Goal: Information Seeking & Learning: Learn about a topic

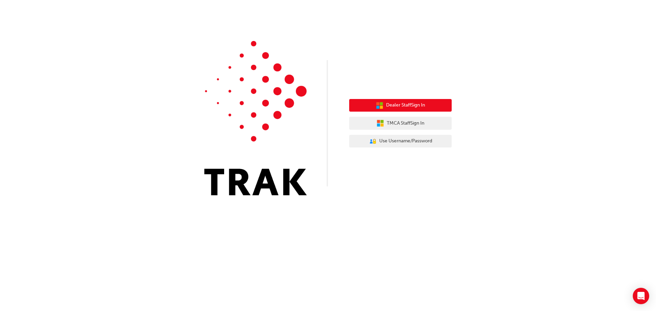
click at [396, 102] on span "Dealer Staff Sign In" at bounding box center [405, 105] width 39 height 8
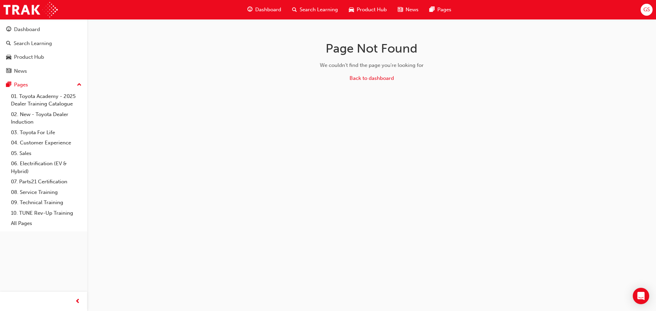
click at [257, 6] on span "Dashboard" at bounding box center [268, 10] width 26 height 8
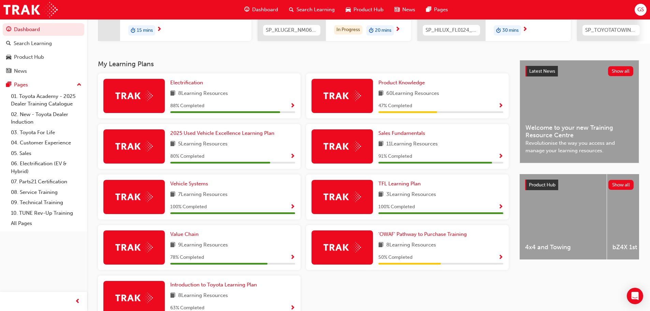
scroll to position [137, 0]
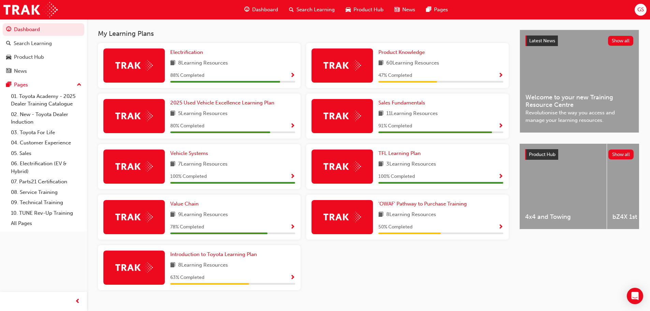
click at [501, 75] on span "Show Progress" at bounding box center [501, 76] width 5 height 6
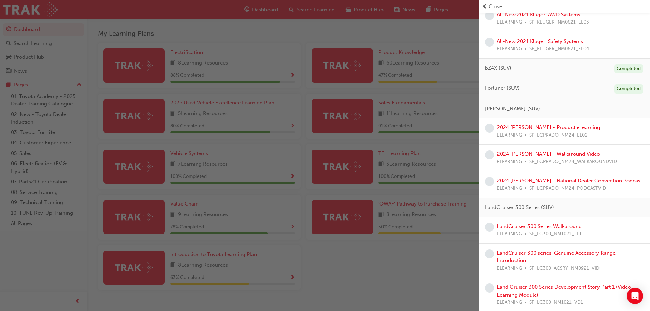
scroll to position [273, 0]
click at [554, 128] on link "2024 LC Prado - Product eLearning" at bounding box center [548, 126] width 103 height 6
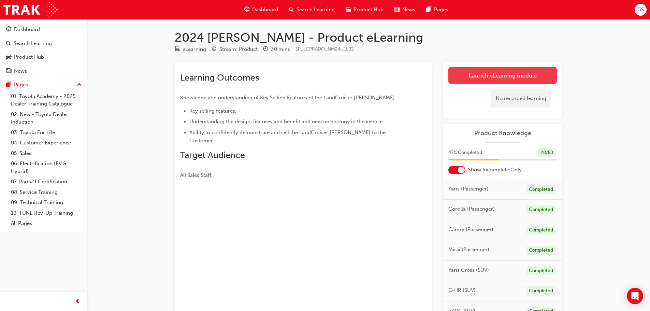
click at [494, 74] on link "Launch eLearning module" at bounding box center [503, 75] width 109 height 17
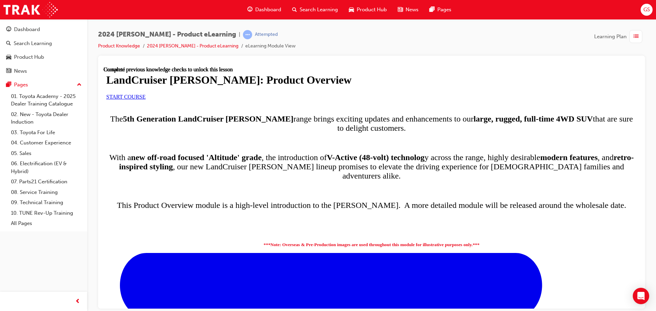
click at [145, 99] on link "START COURSE" at bounding box center [125, 97] width 39 height 6
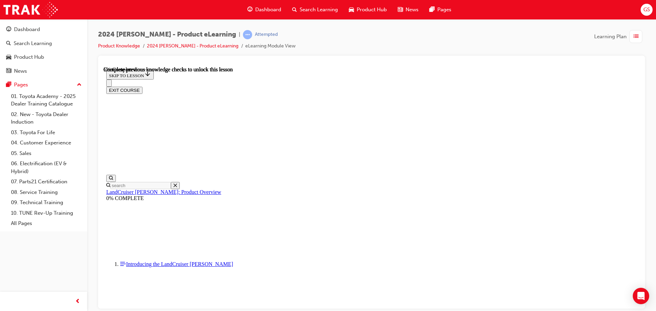
scroll to position [69, 0]
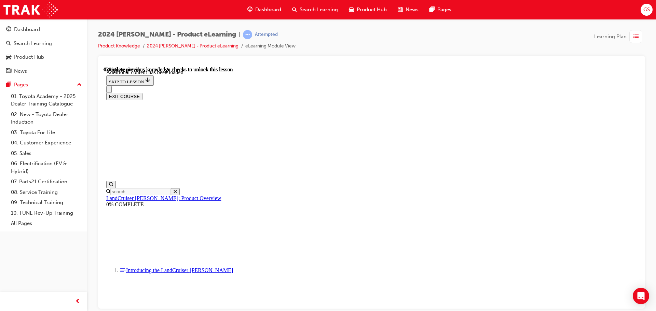
scroll to position [876, 0]
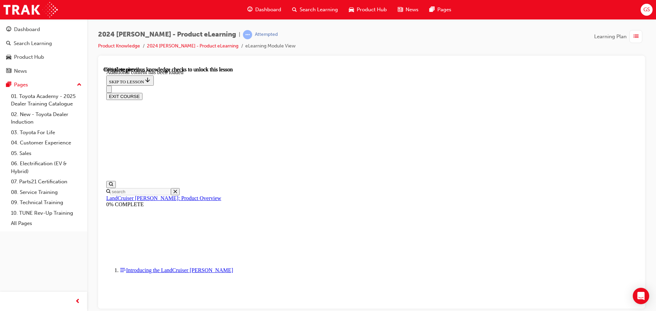
radio input "true"
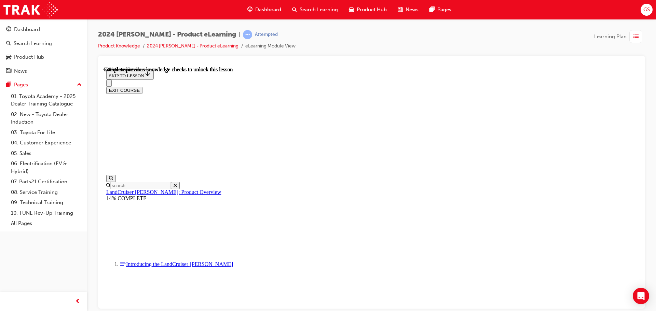
scroll to position [986, 0]
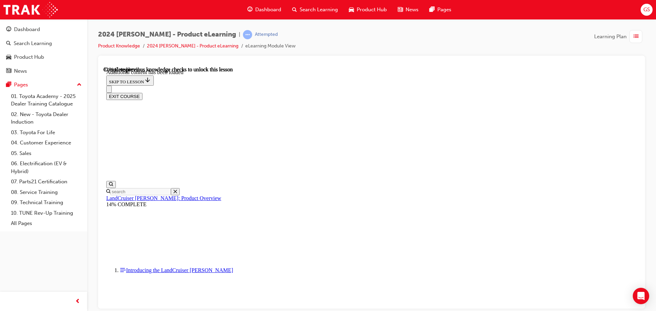
scroll to position [1255, 0]
radio input "true"
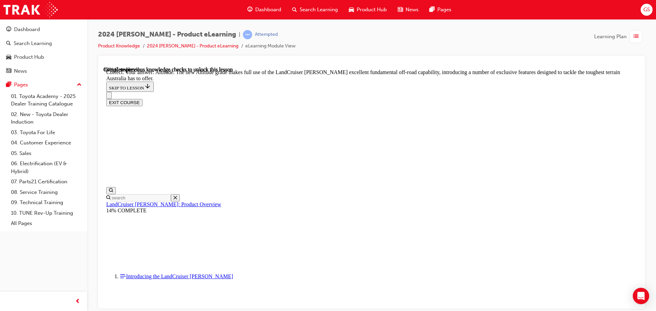
scroll to position [1529, 0]
checkbox input "true"
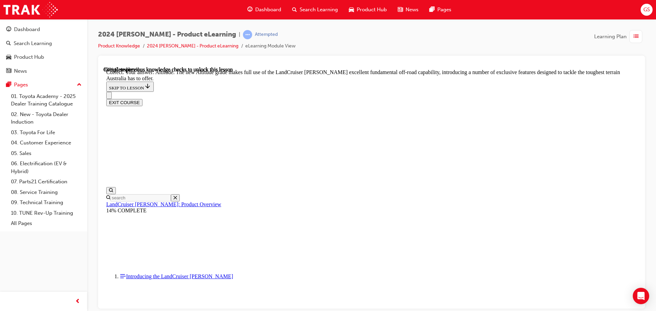
checkbox input "true"
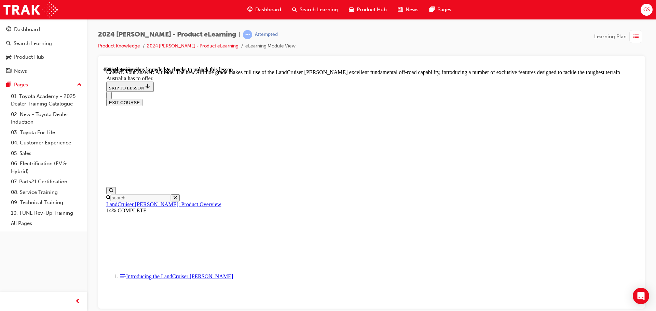
checkbox input "true"
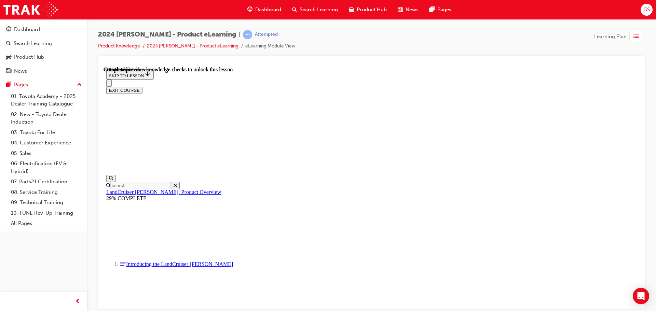
scroll to position [1556, 0]
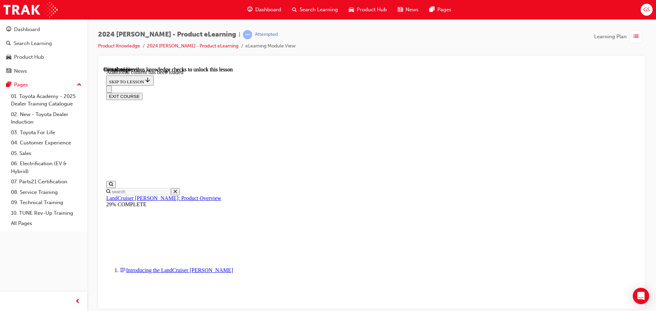
scroll to position [1760, 0]
radio input "true"
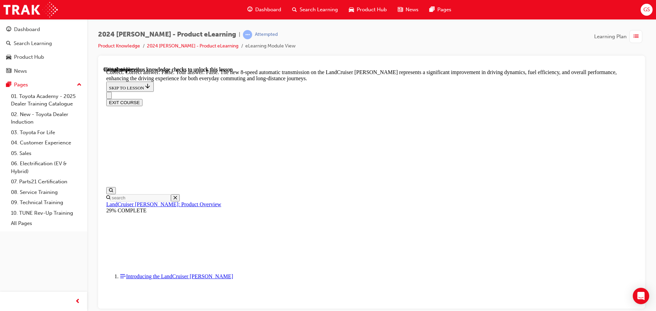
scroll to position [2033, 0]
radio input "true"
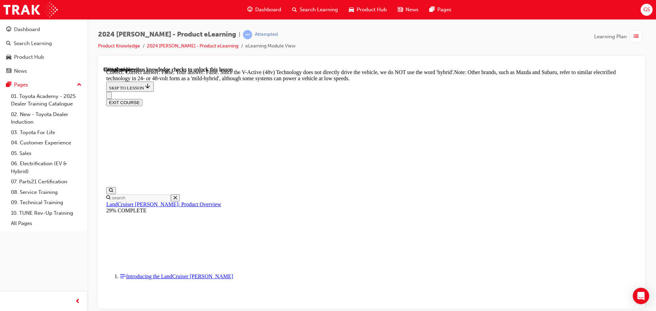
scroll to position [2340, 0]
radio input "true"
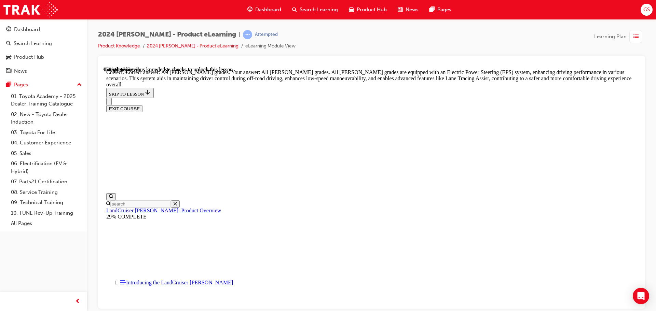
scroll to position [2560, 0]
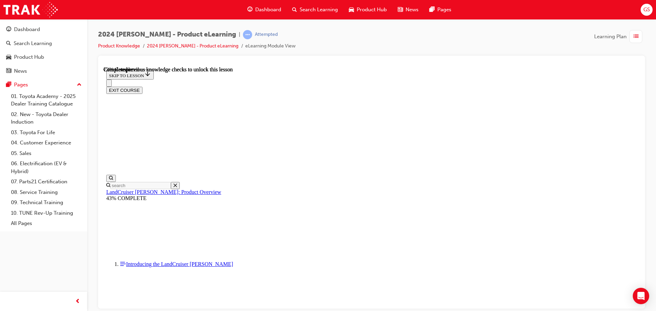
scroll to position [2205, 0]
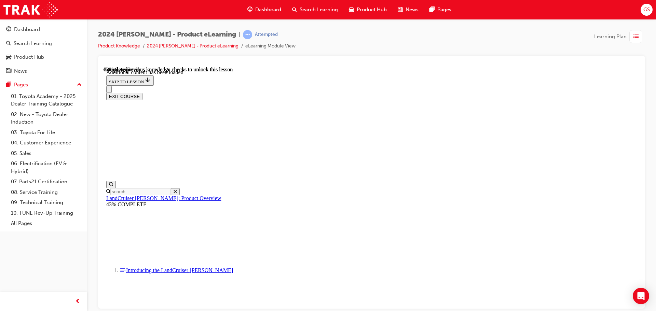
scroll to position [2374, 0]
checkbox input "true"
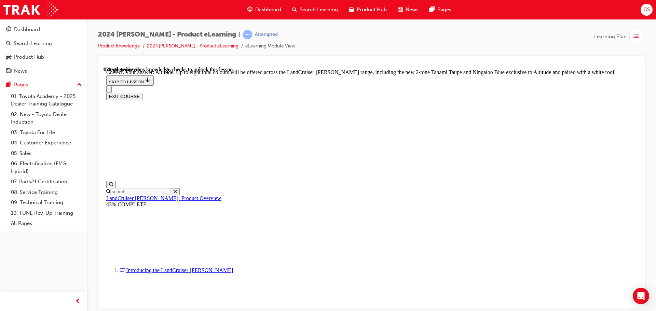
scroll to position [2748, 0]
checkbox input "true"
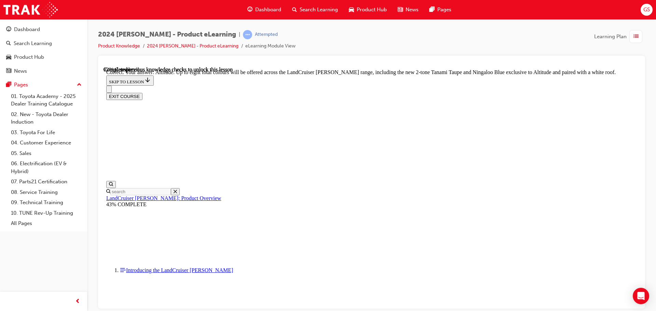
checkbox input "true"
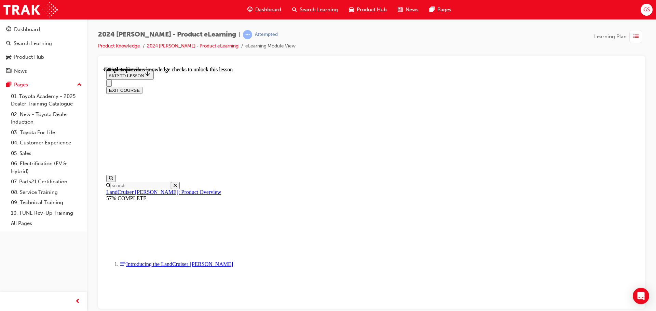
scroll to position [1599, 0]
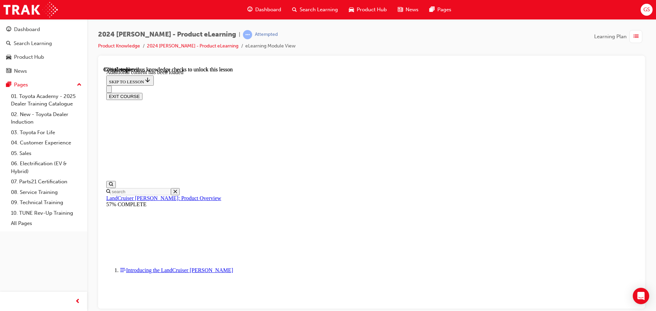
scroll to position [1768, 0]
drag, startPoint x: 361, startPoint y: 207, endPoint x: 377, endPoint y: 217, distance: 19.4
radio input "true"
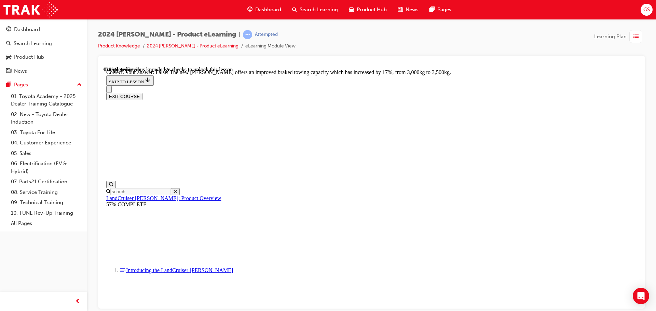
scroll to position [2054, 0]
radio input "true"
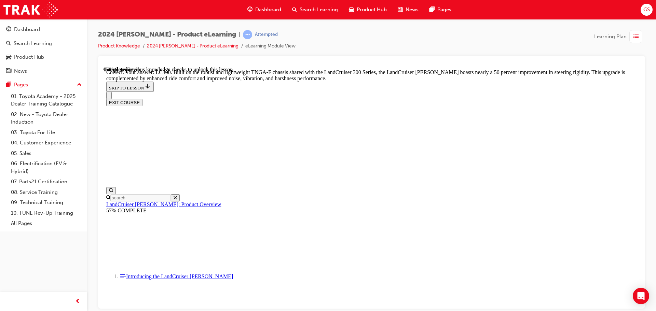
scroll to position [2225, 0]
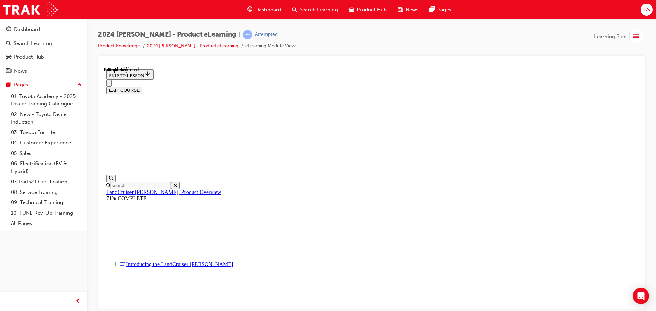
scroll to position [763, 0]
click at [142, 86] on button "EXIT COURSE" at bounding box center [124, 89] width 36 height 7
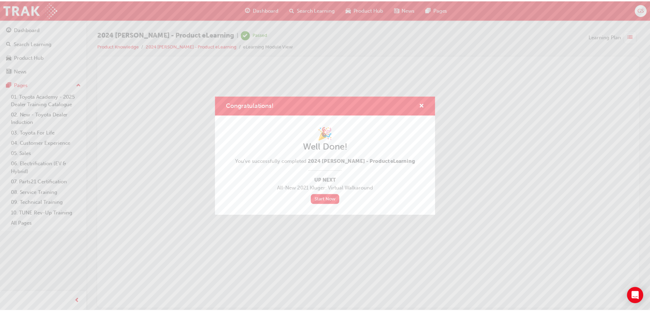
scroll to position [0, 0]
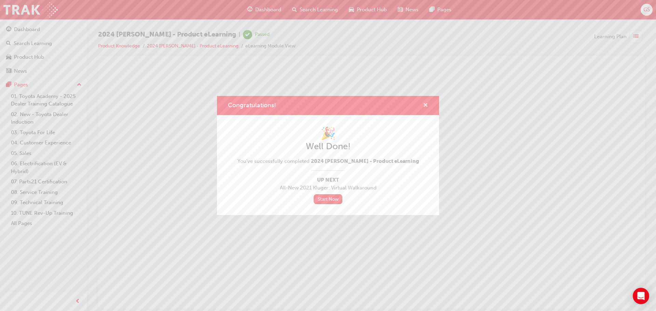
click at [425, 104] on span "cross-icon" at bounding box center [425, 106] width 5 height 6
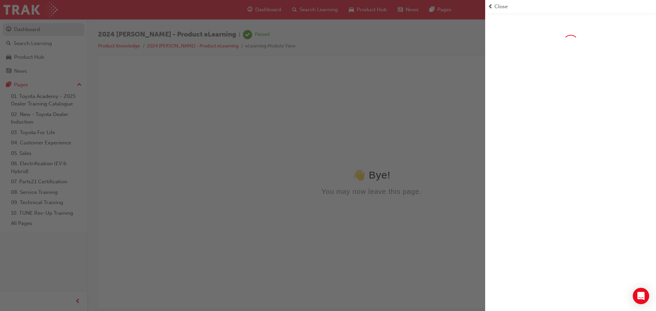
click at [36, 37] on div "button" at bounding box center [242, 155] width 485 height 311
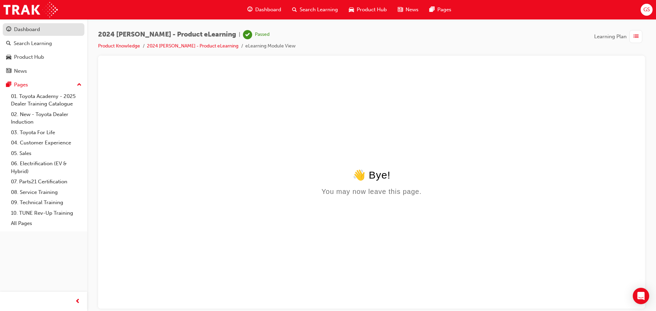
click at [22, 28] on div "Dashboard" at bounding box center [27, 30] width 26 height 8
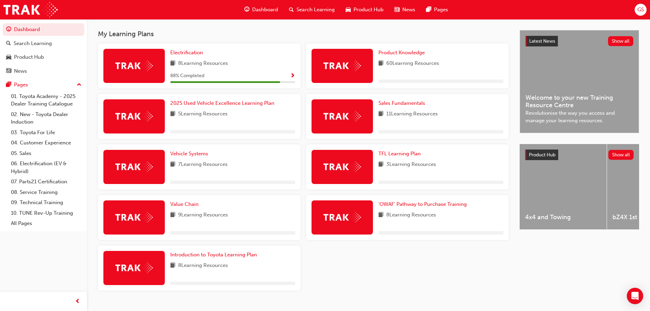
scroll to position [137, 0]
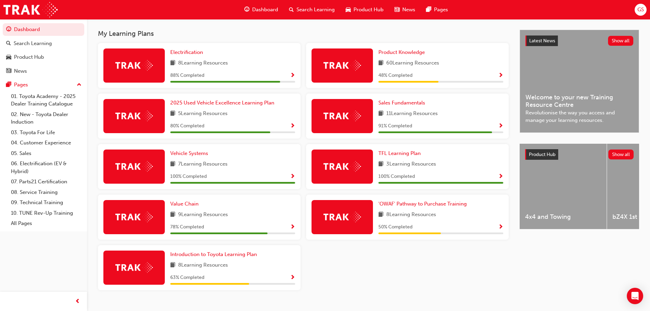
click at [500, 78] on span "Show Progress" at bounding box center [501, 76] width 5 height 6
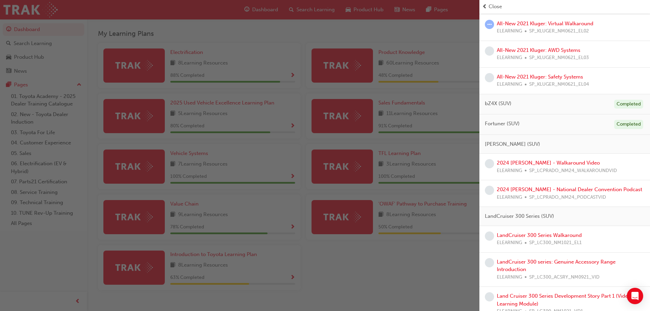
scroll to position [239, 0]
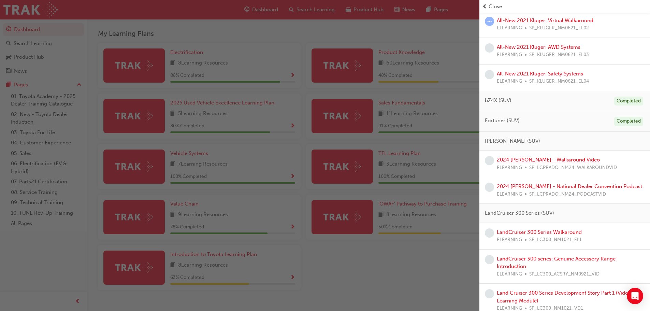
click at [545, 162] on link "2024 LC Prado - Walkaround Video" at bounding box center [548, 160] width 103 height 6
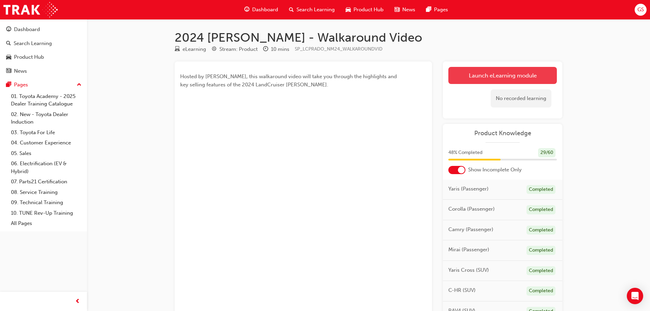
click at [485, 80] on link "Launch eLearning module" at bounding box center [503, 75] width 109 height 17
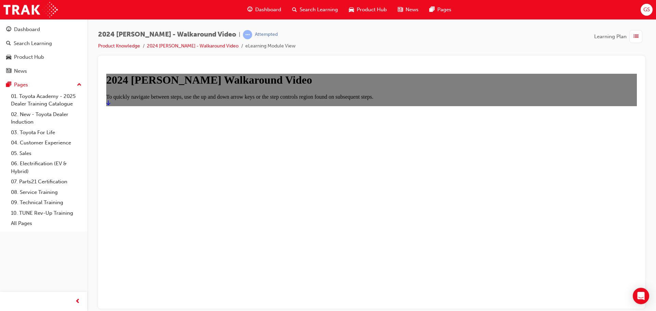
click at [110, 105] on icon "Start" at bounding box center [108, 102] width 4 height 5
